Goal: Task Accomplishment & Management: Complete application form

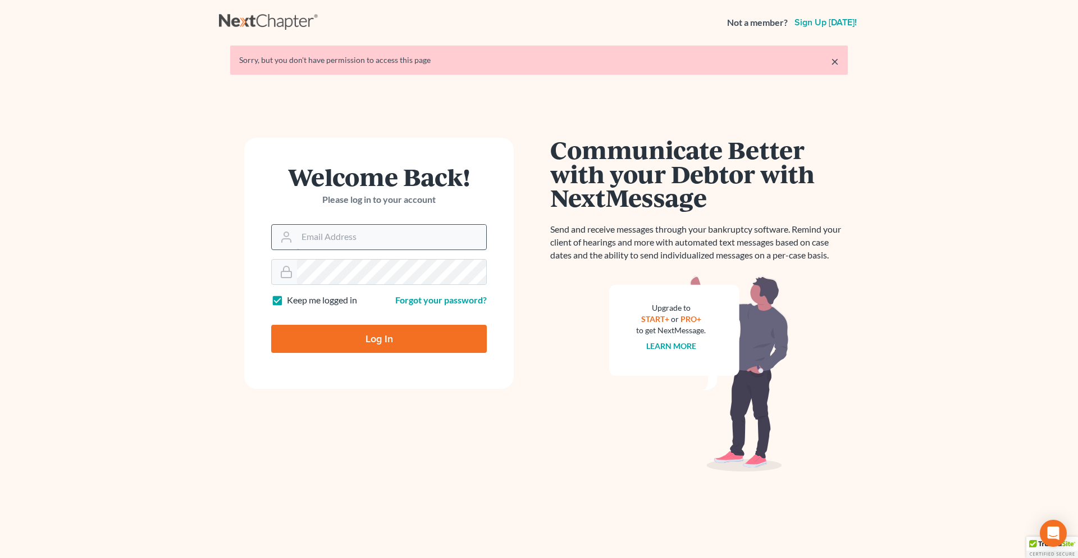
click at [382, 230] on input "Email Address" at bounding box center [391, 237] width 189 height 25
type input "kathleen@paralegalasaservice.com"
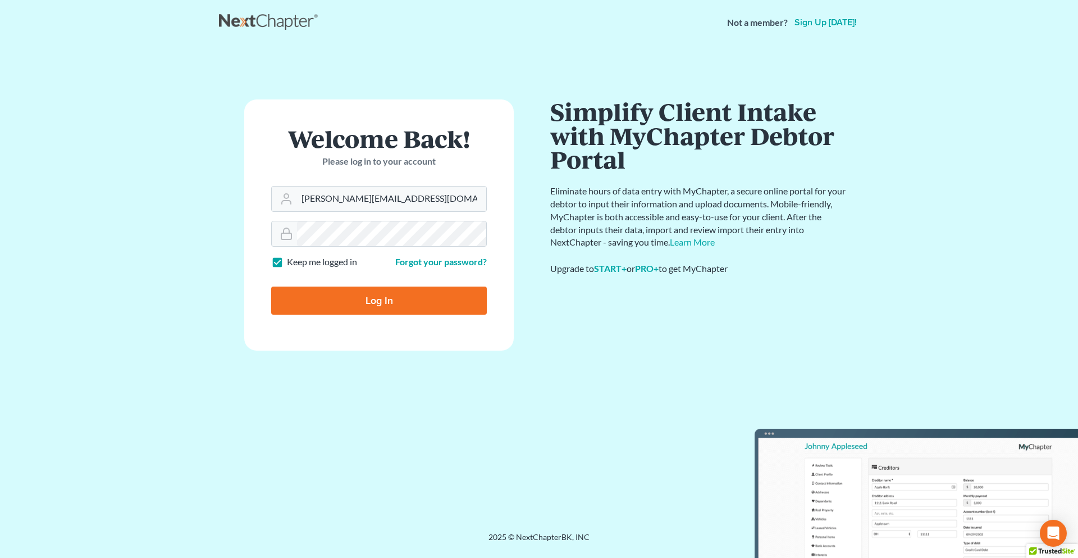
click at [435, 302] on input "Log In" at bounding box center [379, 300] width 216 height 28
type input "Thinking..."
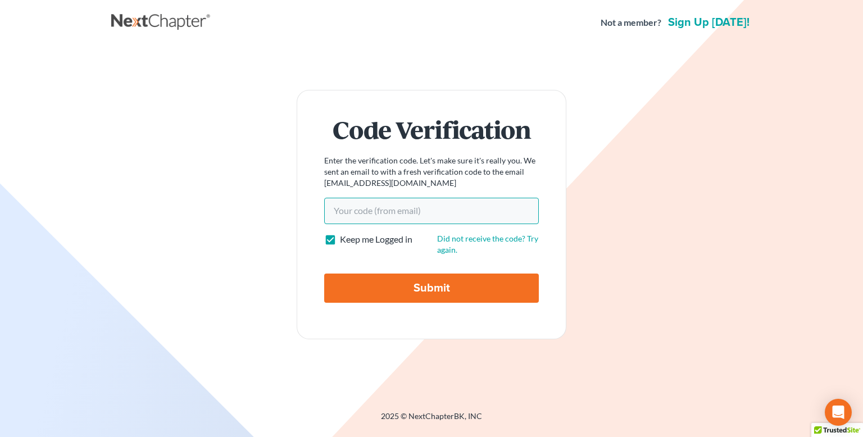
click at [466, 204] on input "Your code(from email)" at bounding box center [431, 211] width 215 height 26
paste input "f09dd2"
type input "f09dd2"
click at [474, 299] on input "Submit" at bounding box center [431, 288] width 215 height 29
type input "Thinking..."
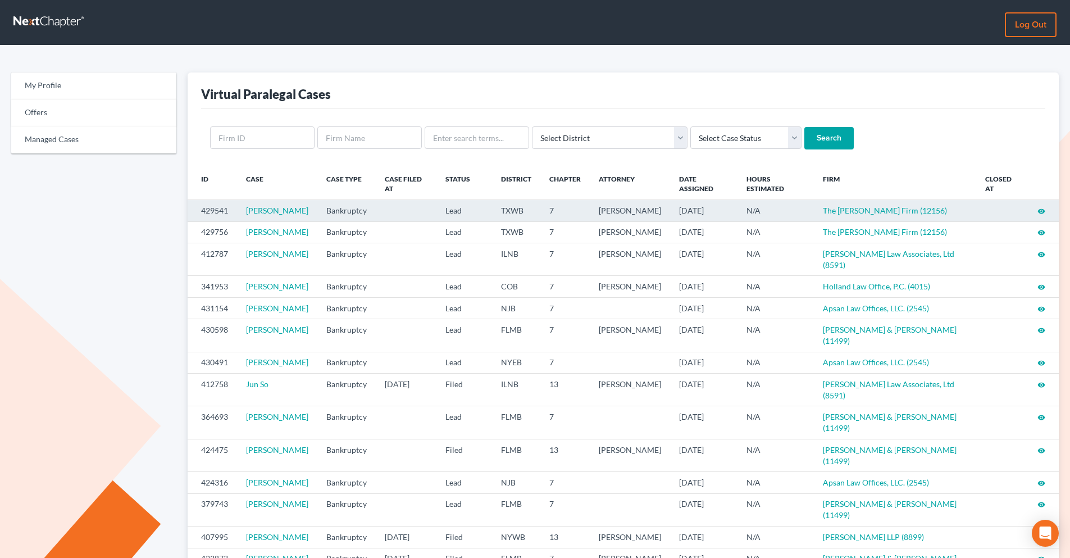
click at [854, 212] on icon "visibility" at bounding box center [1041, 211] width 8 height 8
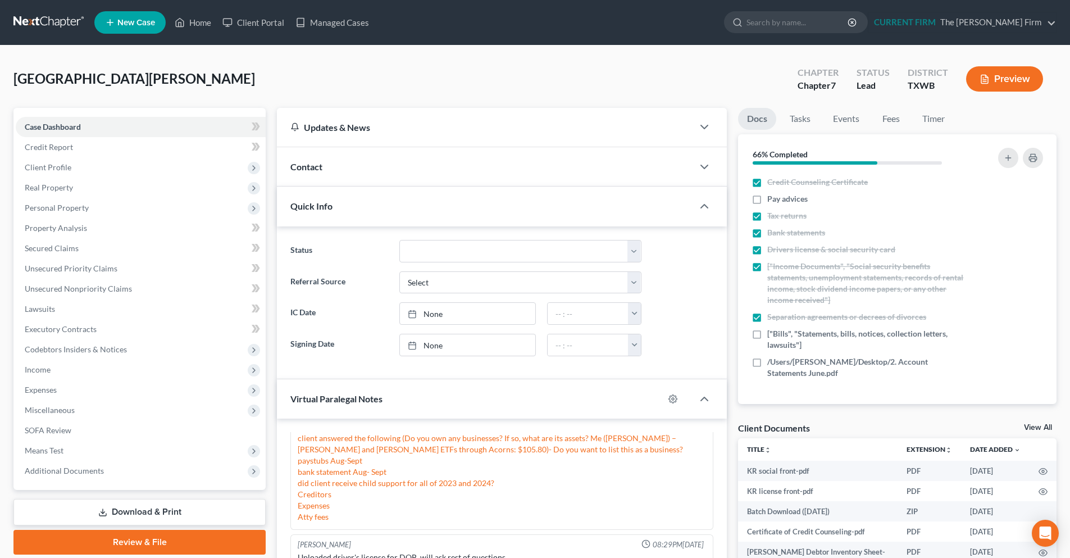
click at [43, 22] on link at bounding box center [49, 22] width 72 height 20
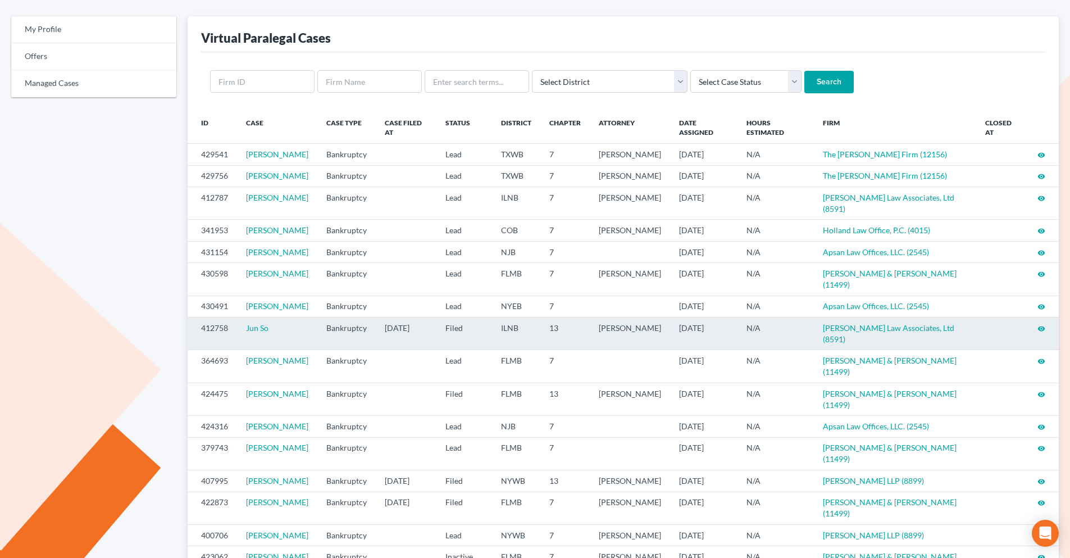
scroll to position [112, 0]
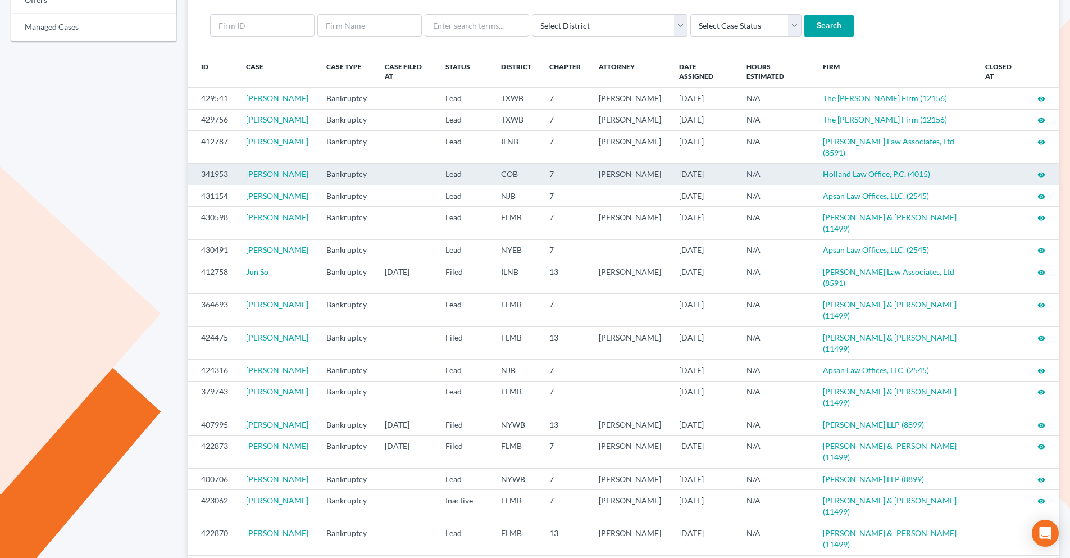
click at [1042, 179] on icon "visibility" at bounding box center [1041, 175] width 8 height 8
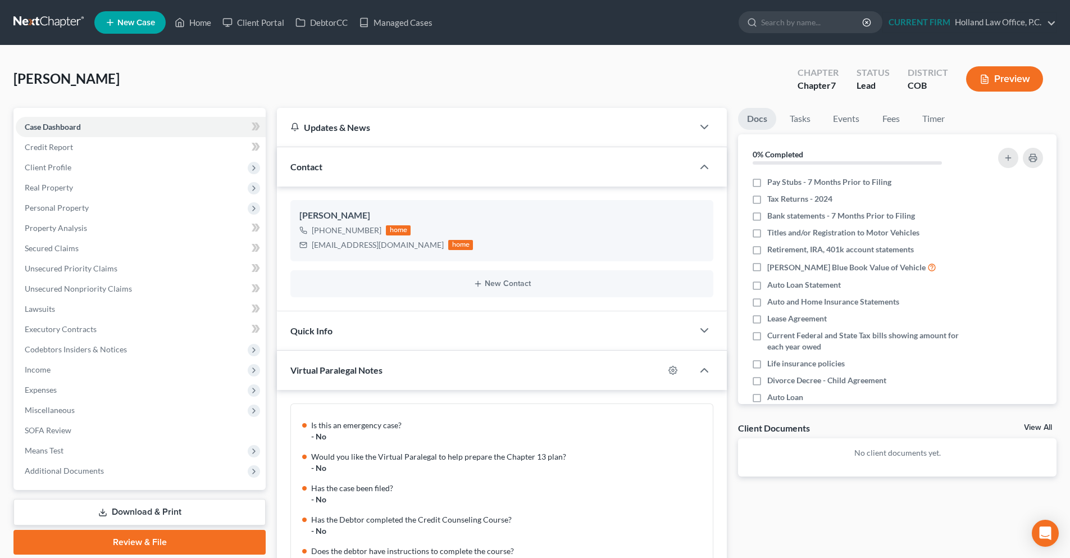
scroll to position [972, 0]
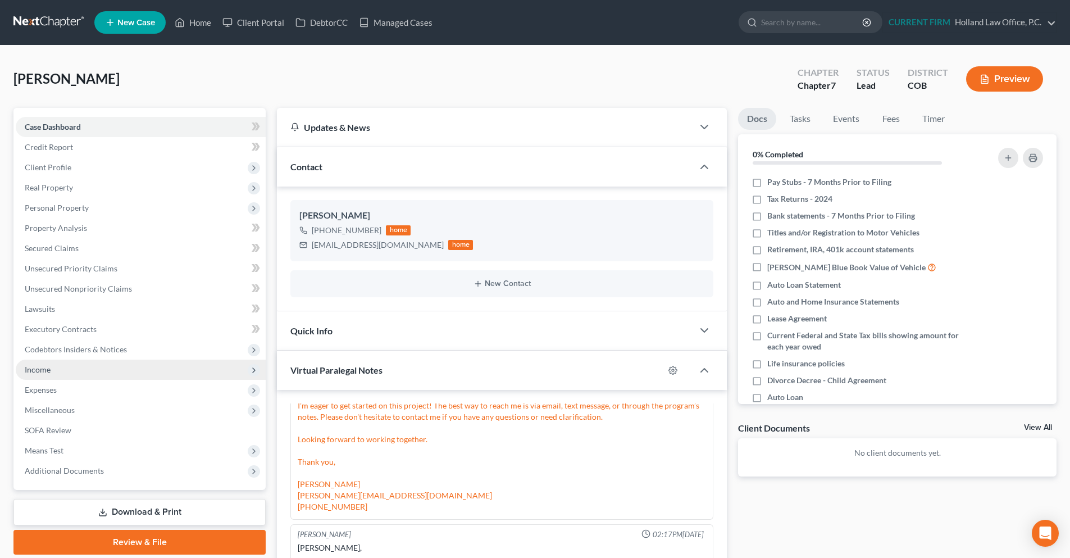
click at [97, 374] on span "Income" at bounding box center [141, 369] width 250 height 20
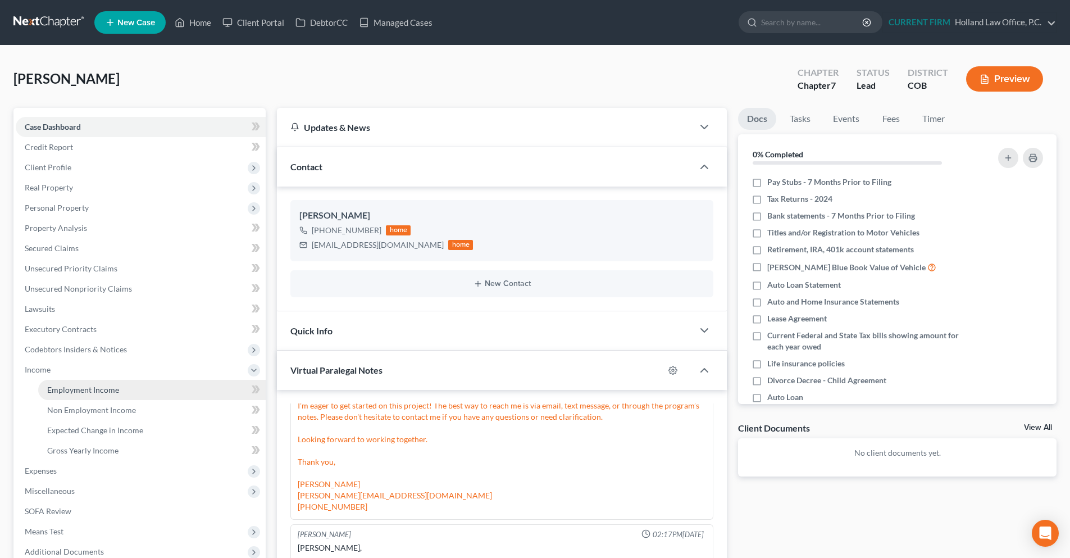
click at [127, 397] on link "Employment Income" at bounding box center [151, 390] width 227 height 20
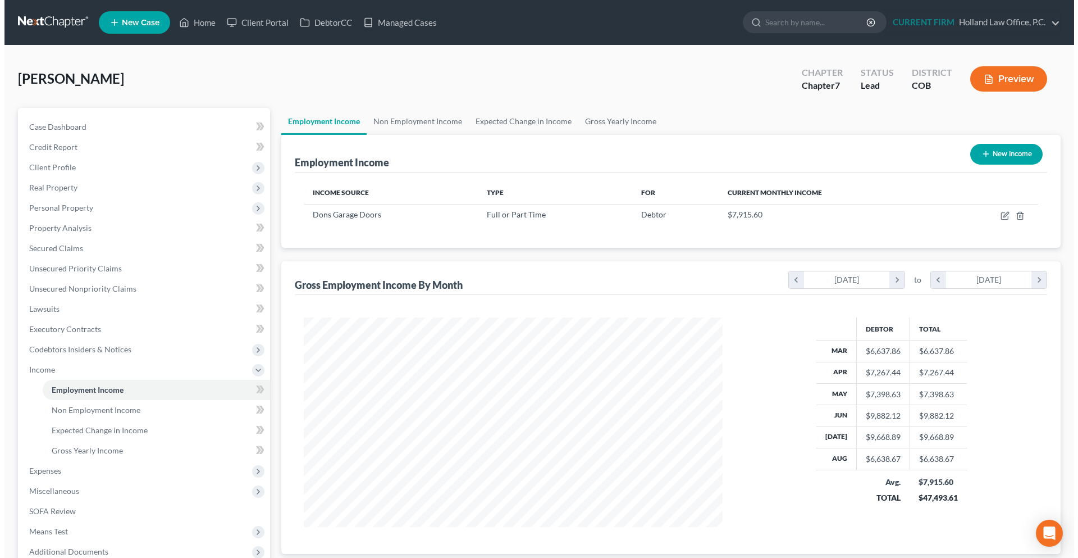
scroll to position [210, 441]
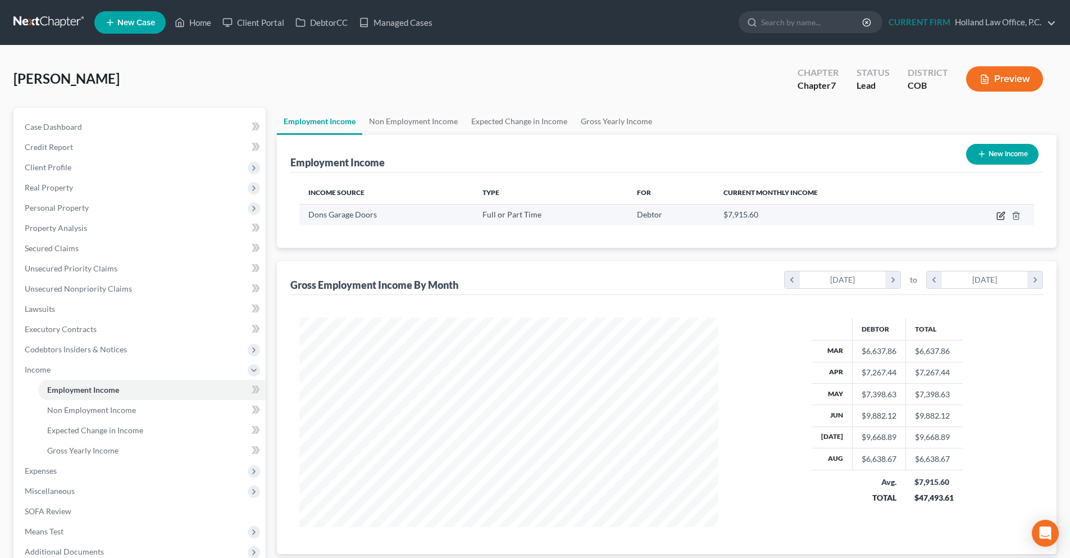
click at [1001, 215] on icon "button" at bounding box center [1001, 214] width 5 height 5
select select "0"
select select "5"
select select "3"
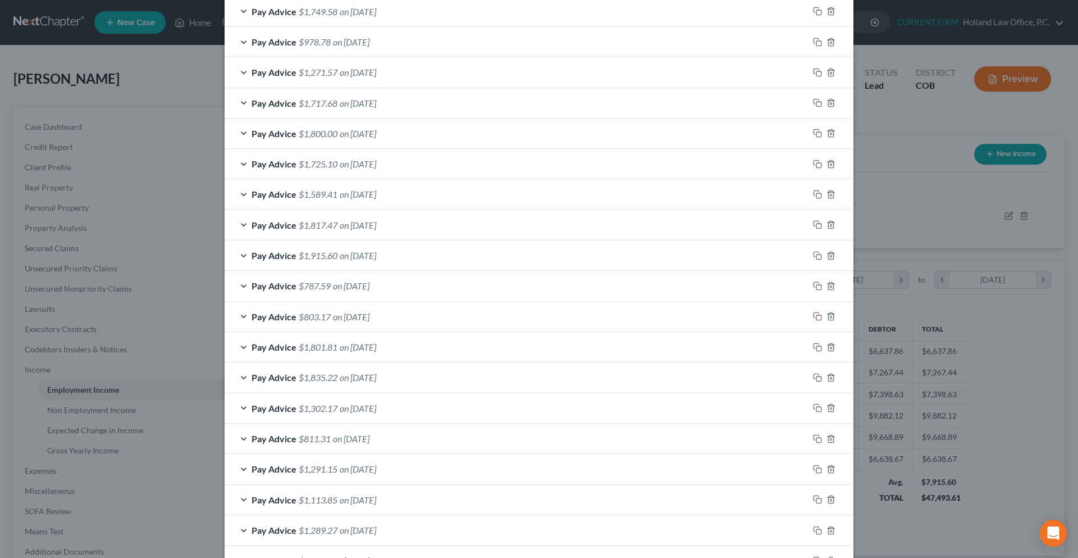
scroll to position [708, 0]
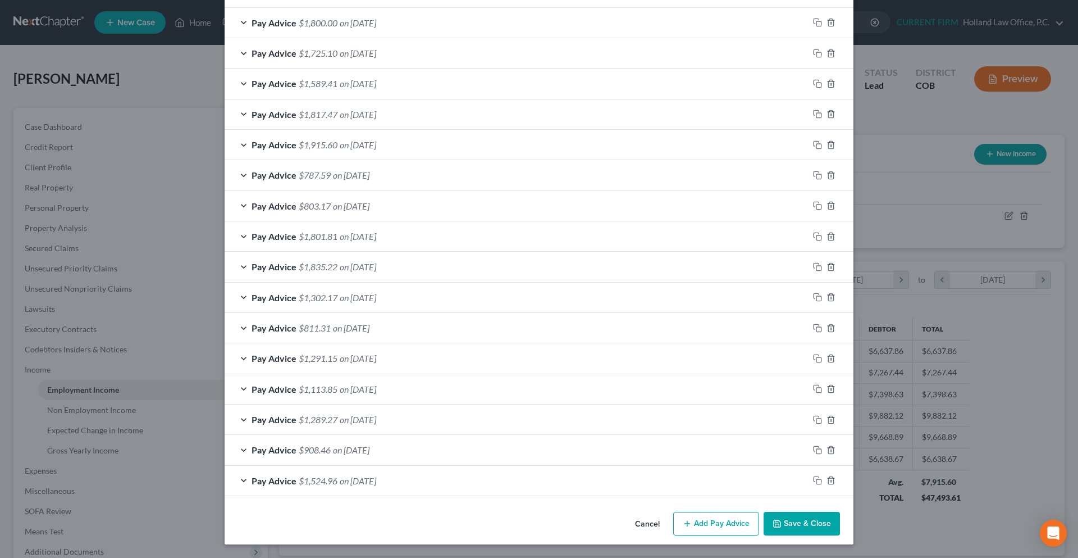
click at [716, 522] on button "Add Pay Advice" at bounding box center [716, 524] width 86 height 24
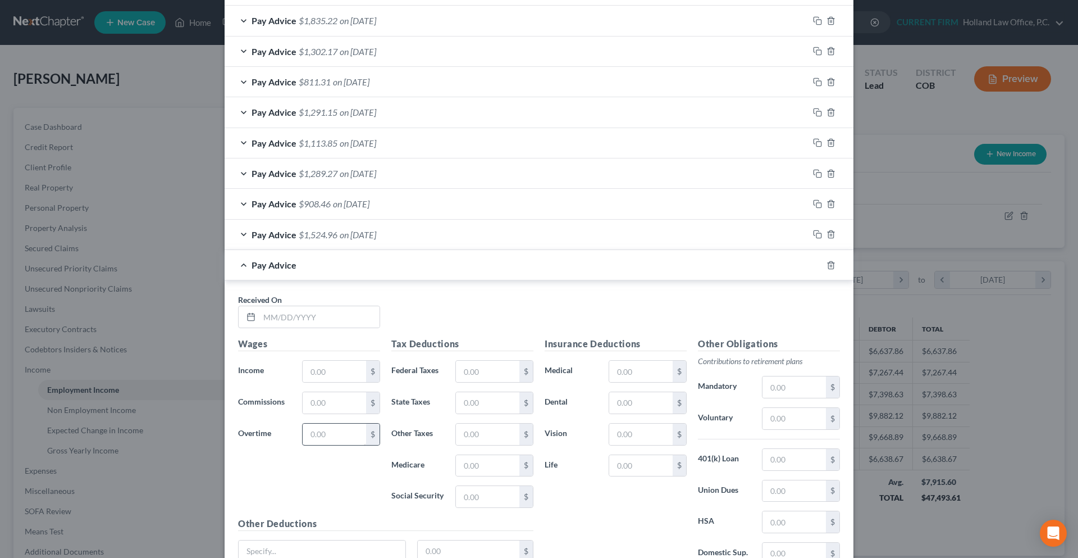
scroll to position [989, 0]
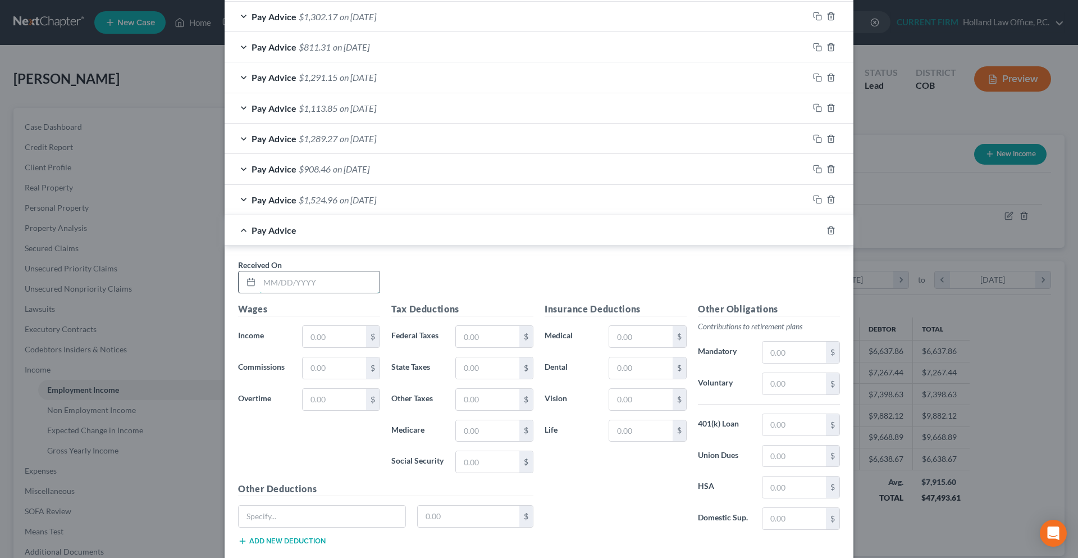
click at [273, 281] on input "text" at bounding box center [320, 281] width 120 height 21
type input "09/18/2025"
click at [331, 332] on input "text" at bounding box center [334, 336] width 63 height 21
type input "2,312.59"
click at [468, 330] on input "text" at bounding box center [487, 336] width 63 height 21
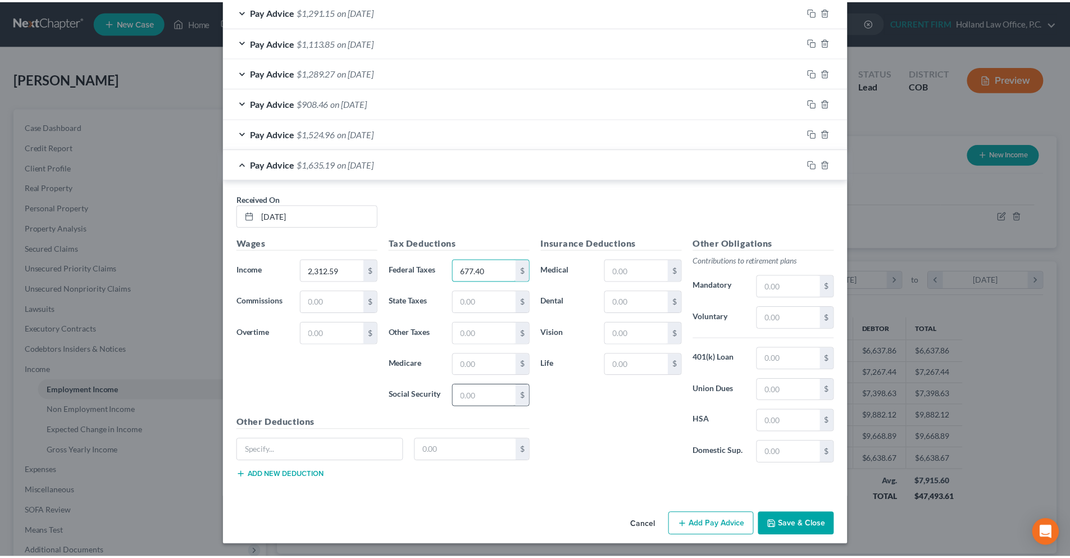
scroll to position [1055, 0]
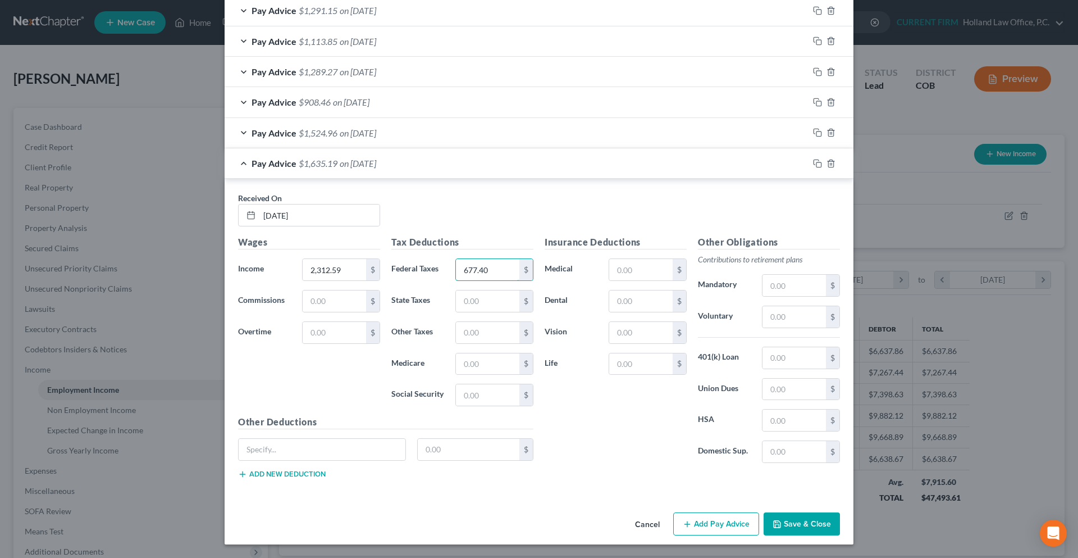
type input "677.40"
click at [809, 518] on button "Save & Close" at bounding box center [802, 524] width 76 height 24
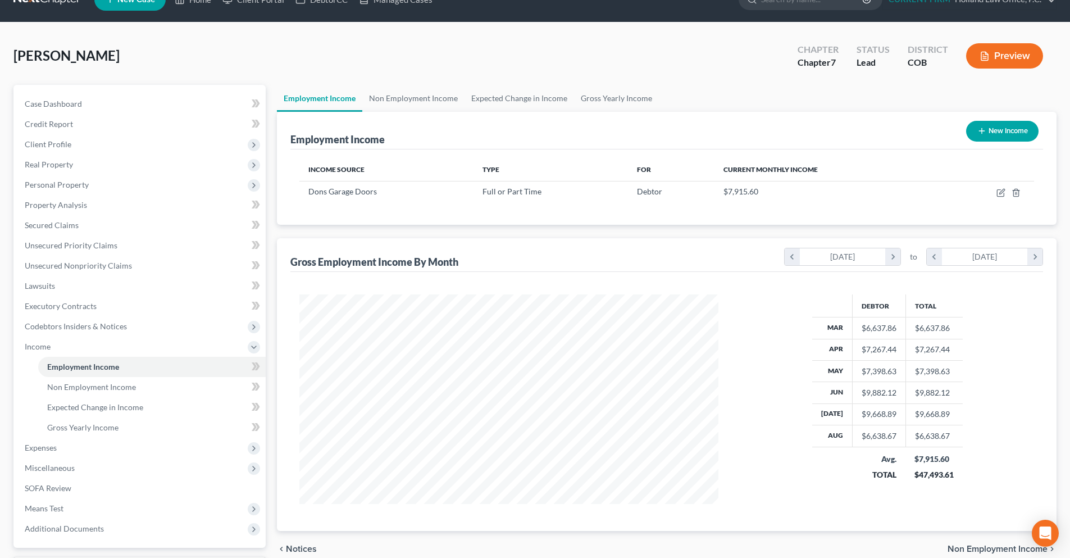
scroll to position [8, 0]
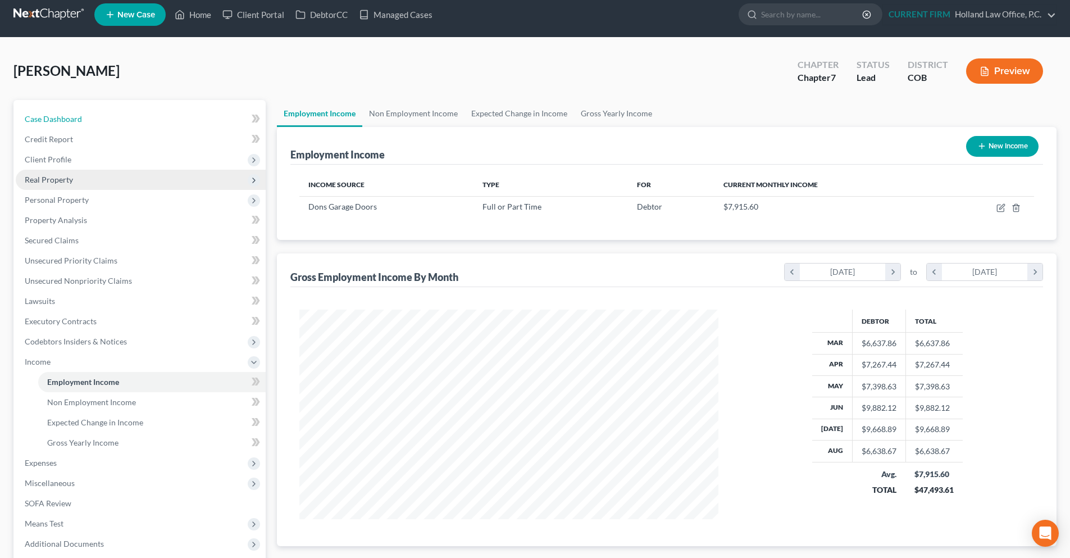
drag, startPoint x: 54, startPoint y: 113, endPoint x: 198, endPoint y: 189, distance: 162.3
click at [54, 114] on span "Case Dashboard" at bounding box center [53, 119] width 57 height 10
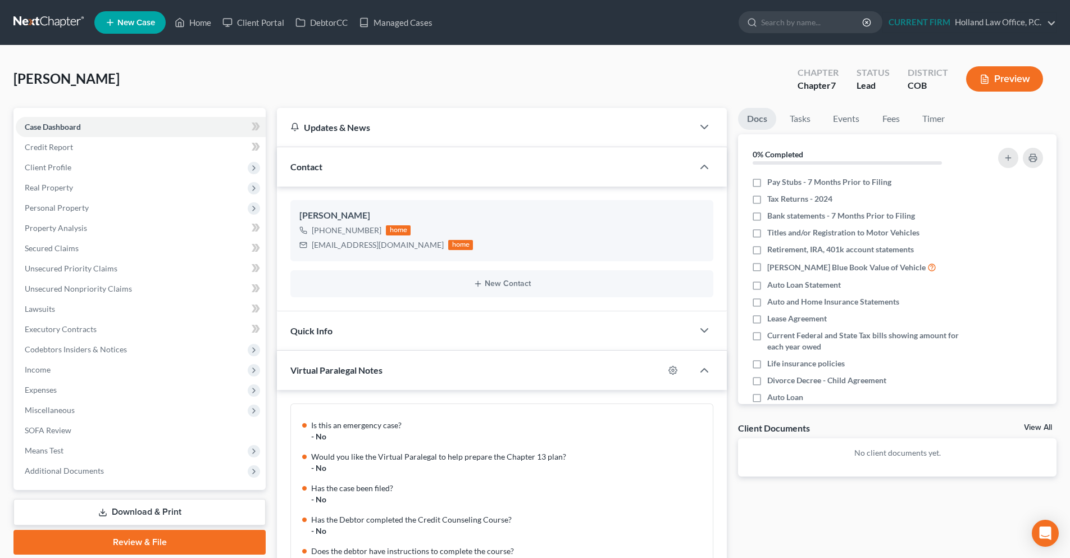
scroll to position [972, 0]
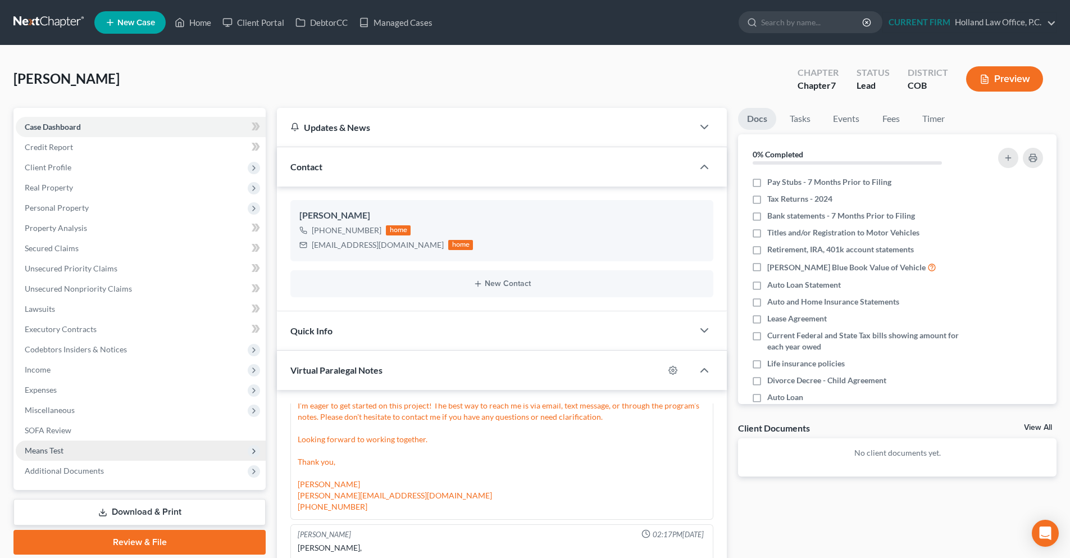
click at [75, 450] on span "Means Test" at bounding box center [141, 450] width 250 height 20
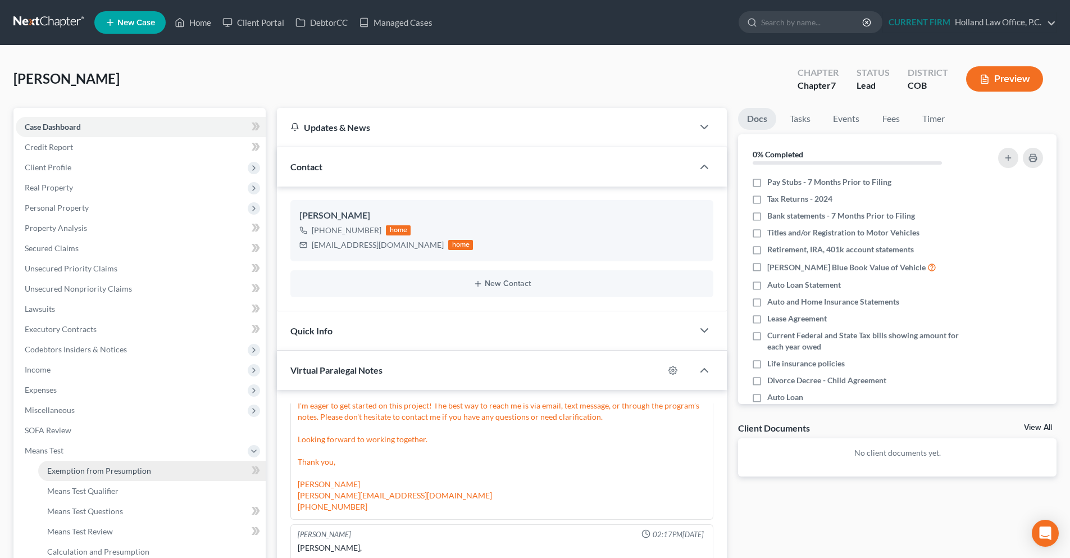
click at [138, 471] on span "Exemption from Presumption" at bounding box center [99, 471] width 104 height 10
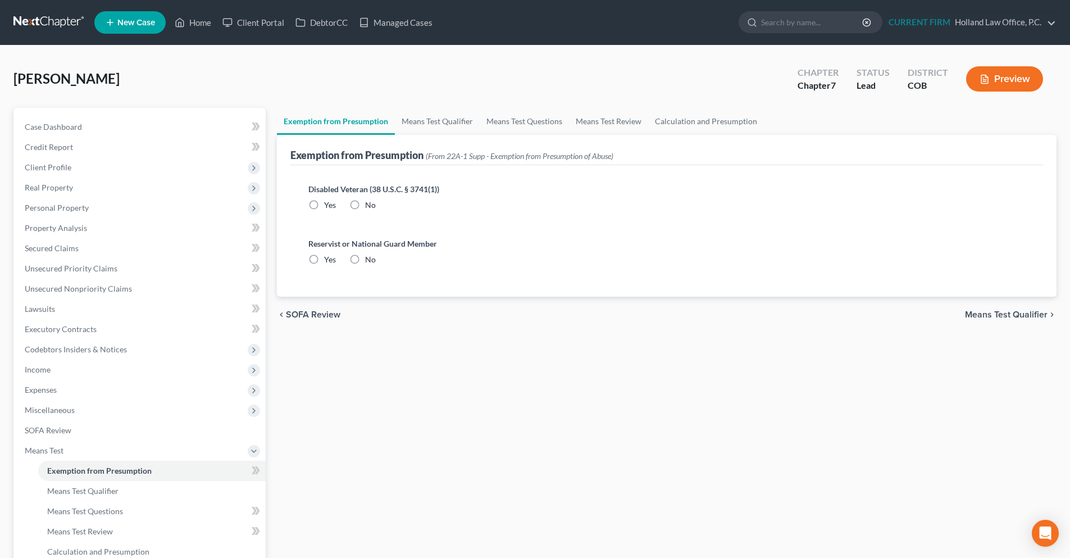
click at [365, 204] on label "No" at bounding box center [370, 204] width 11 height 11
click at [370, 204] on input "No" at bounding box center [373, 202] width 7 height 7
radio input "true"
click at [365, 255] on label "No" at bounding box center [370, 259] width 11 height 11
click at [370, 255] on input "No" at bounding box center [373, 257] width 7 height 7
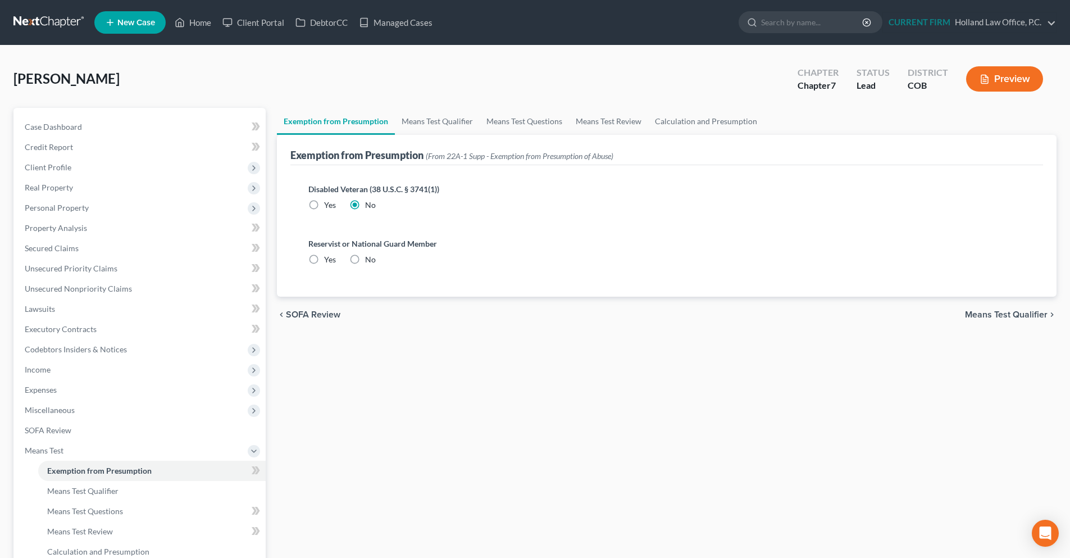
radio input "true"
click at [979, 318] on span "Means Test Qualifier" at bounding box center [1006, 314] width 83 height 9
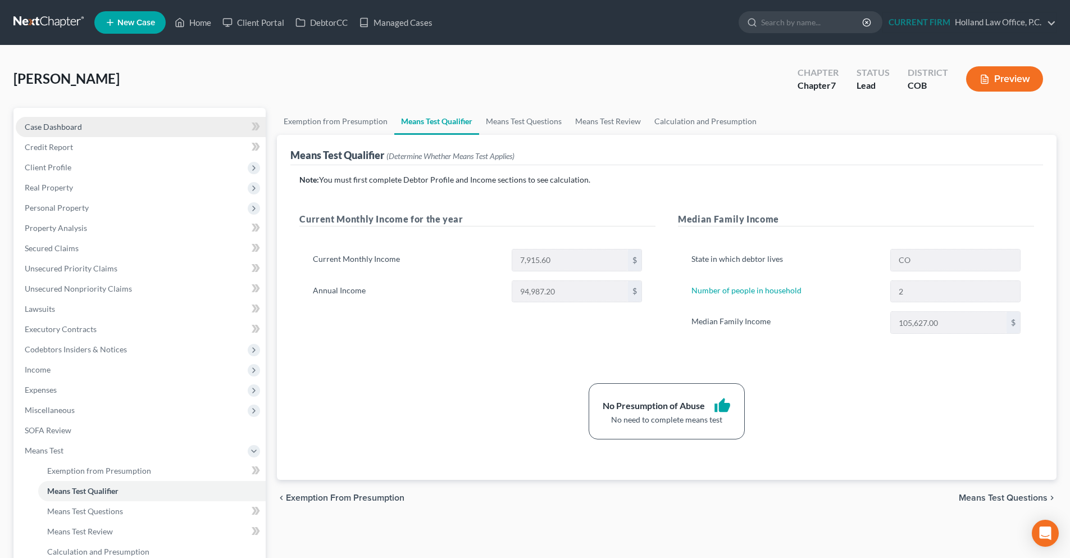
click at [56, 126] on span "Case Dashboard" at bounding box center [53, 127] width 57 height 10
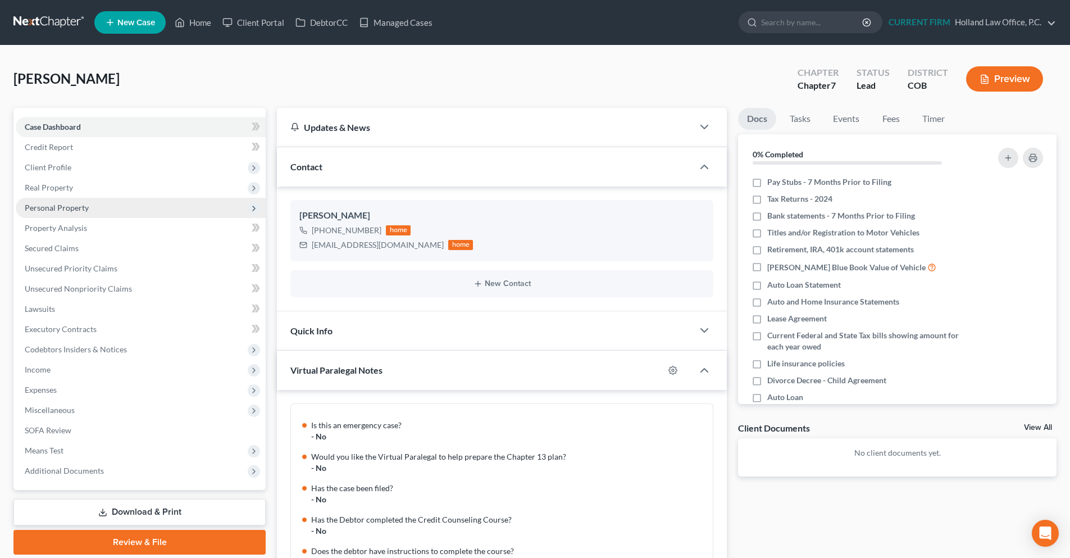
scroll to position [972, 0]
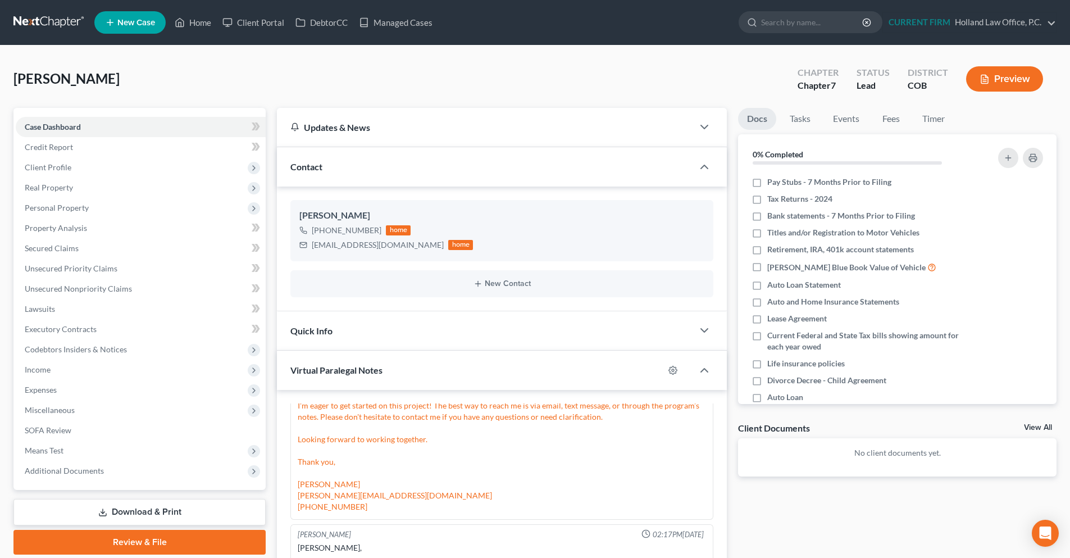
click at [42, 20] on link at bounding box center [49, 22] width 72 height 20
